Goal: Task Accomplishment & Management: Complete application form

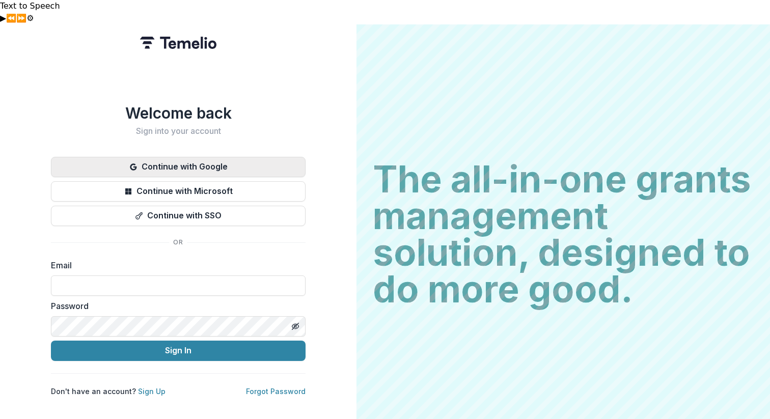
click at [207, 157] on button "Continue with Google" at bounding box center [178, 167] width 255 height 20
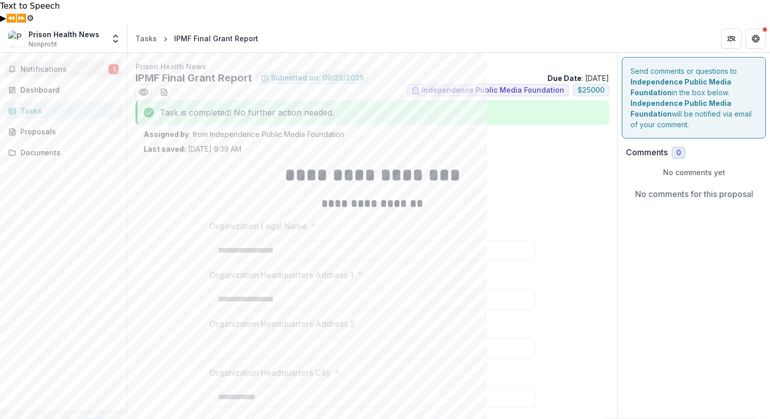
click at [78, 61] on button "Notifications 1" at bounding box center [63, 69] width 119 height 16
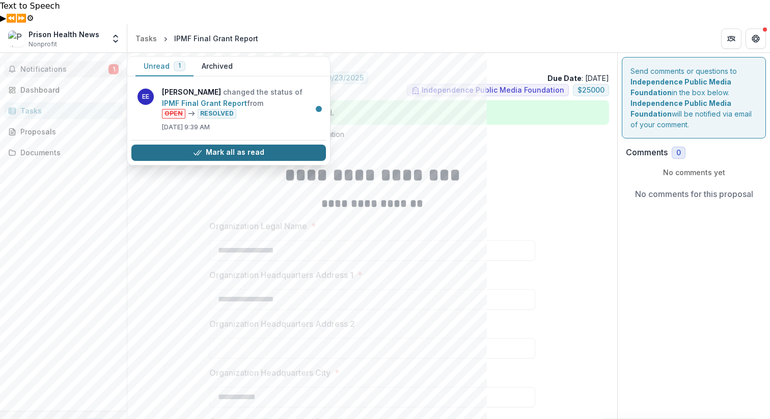
click at [235, 145] on button "Mark all as read" at bounding box center [228, 153] width 195 height 16
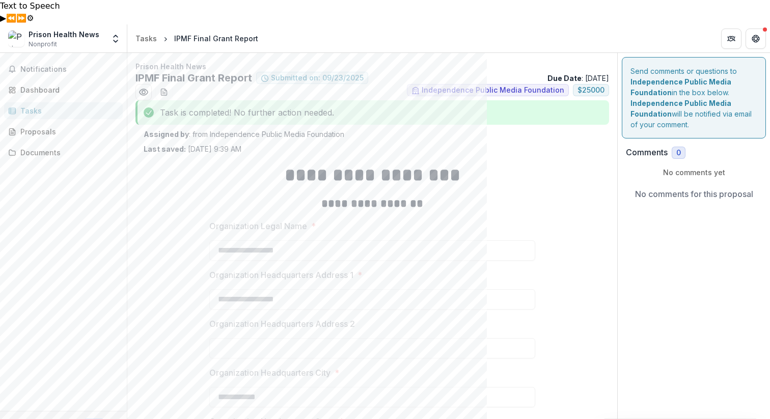
click at [429, 154] on div "**********" at bounding box center [372, 423] width 326 height 539
click at [143, 33] on div "Tasks" at bounding box center [145, 38] width 21 height 11
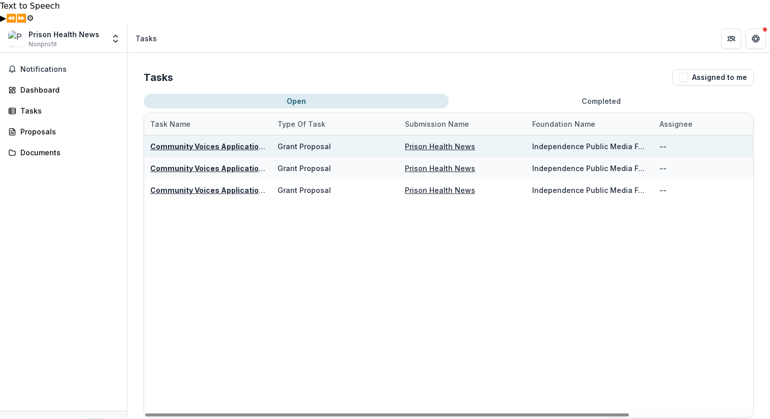
click at [211, 142] on u "Community Voices Application Evaluation" at bounding box center [226, 146] width 153 height 9
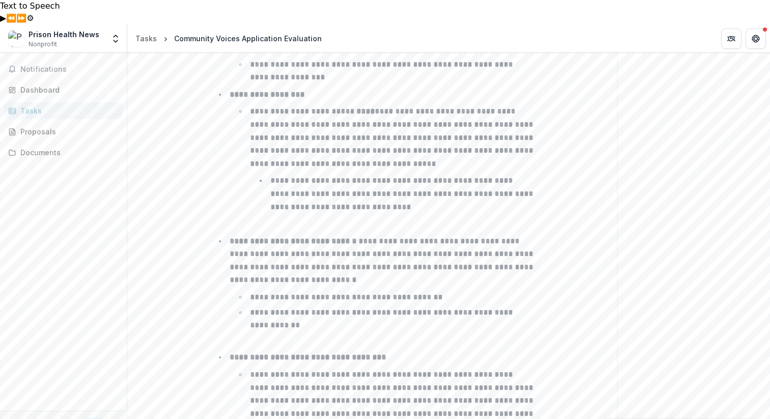
scroll to position [271, 0]
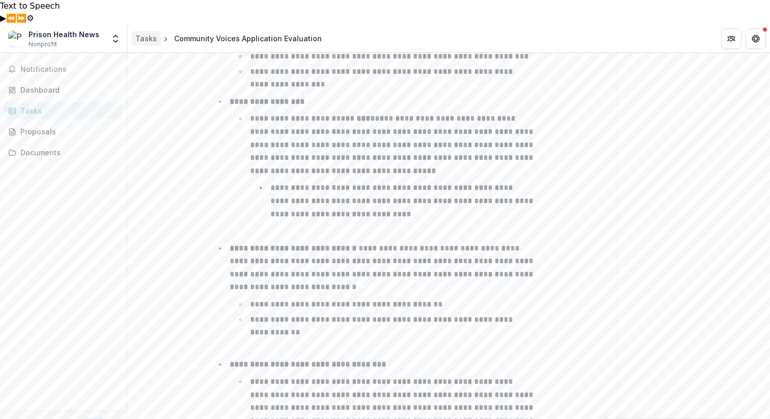
click at [142, 33] on div "Tasks" at bounding box center [145, 38] width 21 height 11
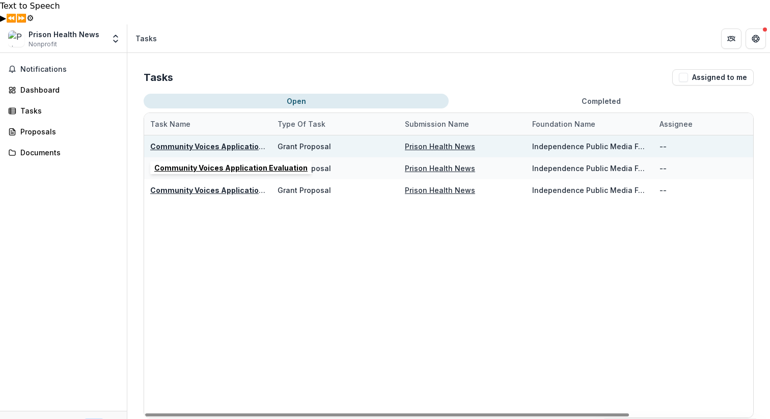
click at [239, 142] on u "Community Voices Application Evaluation" at bounding box center [226, 146] width 153 height 9
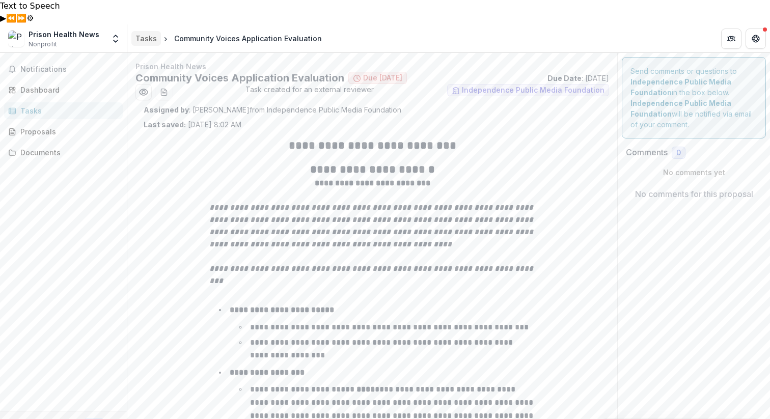
click at [145, 33] on div "Tasks" at bounding box center [145, 38] width 21 height 11
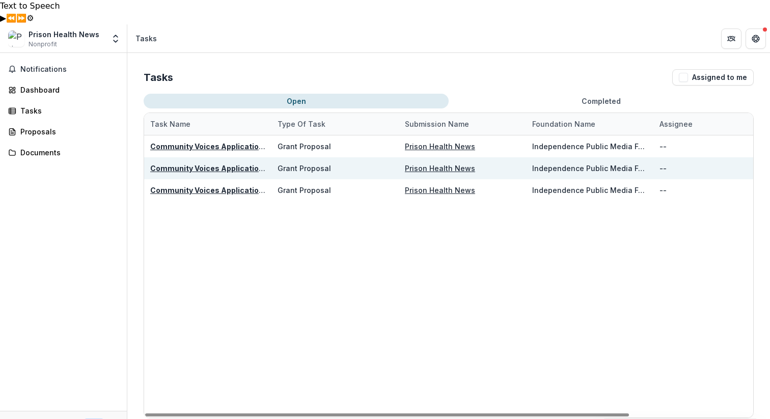
click at [229, 164] on u "Community Voices Application Evaluation" at bounding box center [226, 168] width 153 height 9
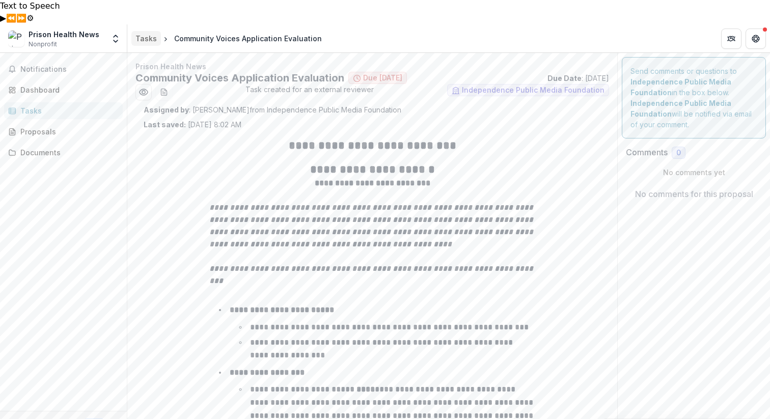
click at [147, 33] on div "Tasks" at bounding box center [145, 38] width 21 height 11
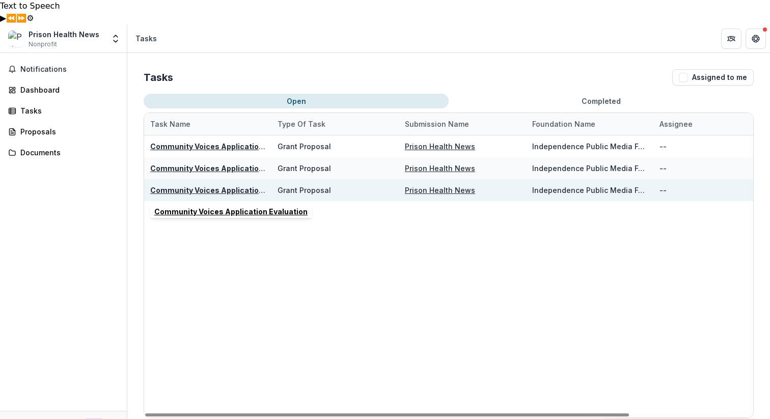
click at [193, 186] on u "Community Voices Application Evaluation" at bounding box center [226, 190] width 153 height 9
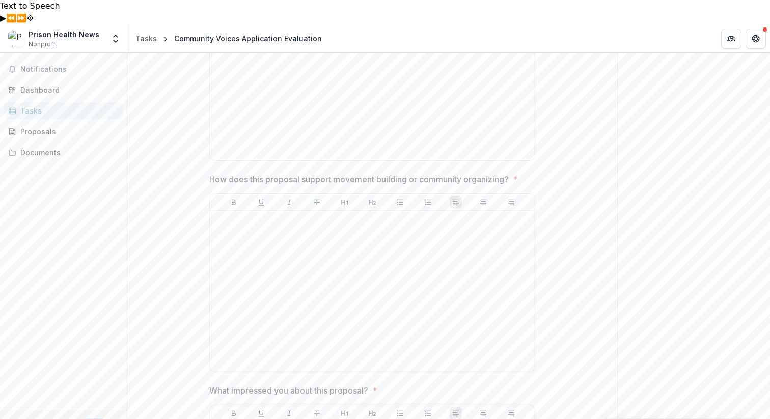
scroll to position [2328, 0]
